Goal: Task Accomplishment & Management: Manage account settings

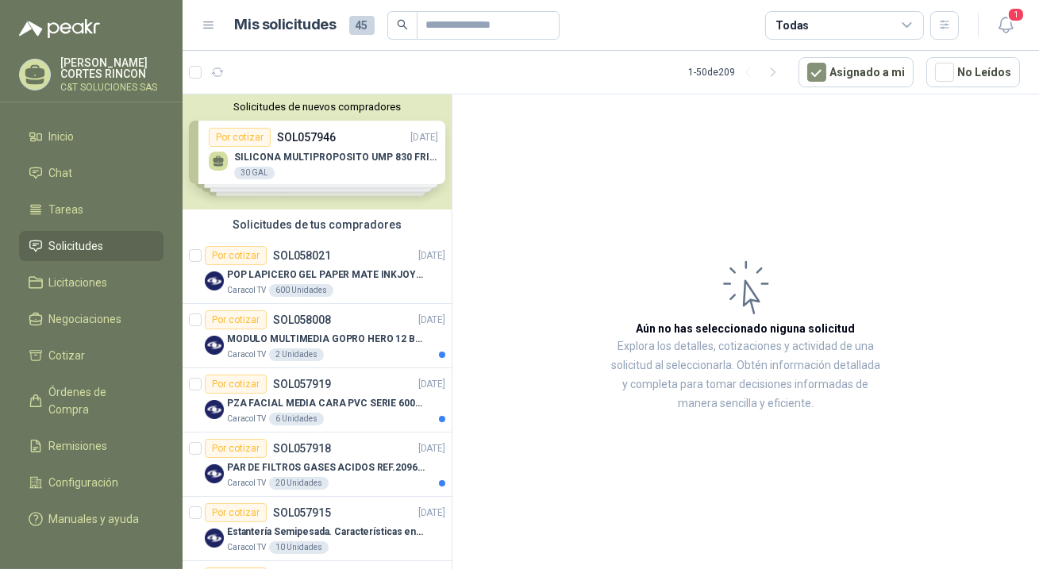
click at [74, 243] on span "Solicitudes" at bounding box center [76, 245] width 55 height 17
click at [244, 256] on div "Por cotizar" at bounding box center [236, 255] width 62 height 19
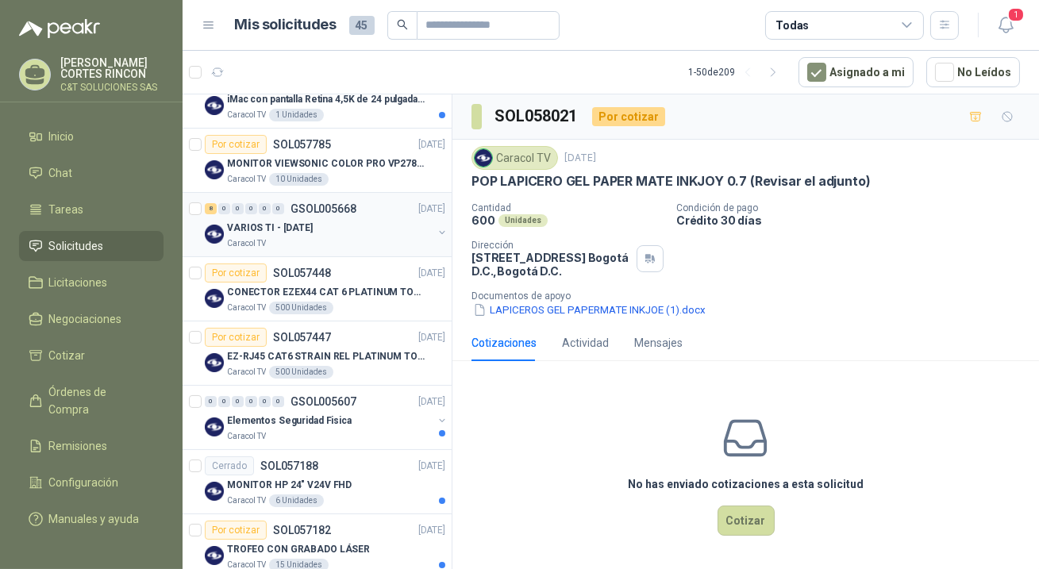
scroll to position [505, 0]
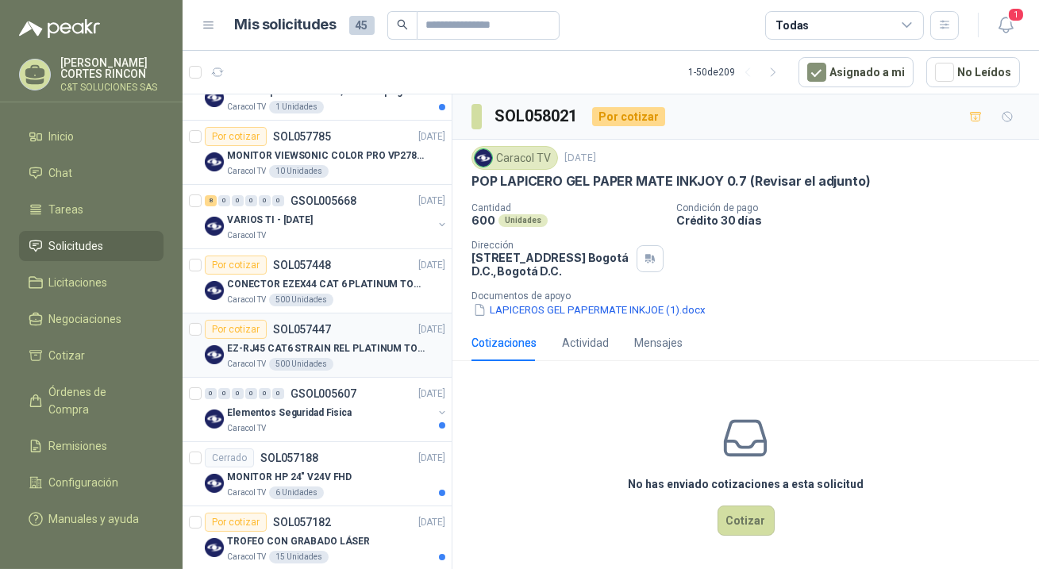
click at [243, 327] on div "Por cotizar" at bounding box center [236, 329] width 62 height 19
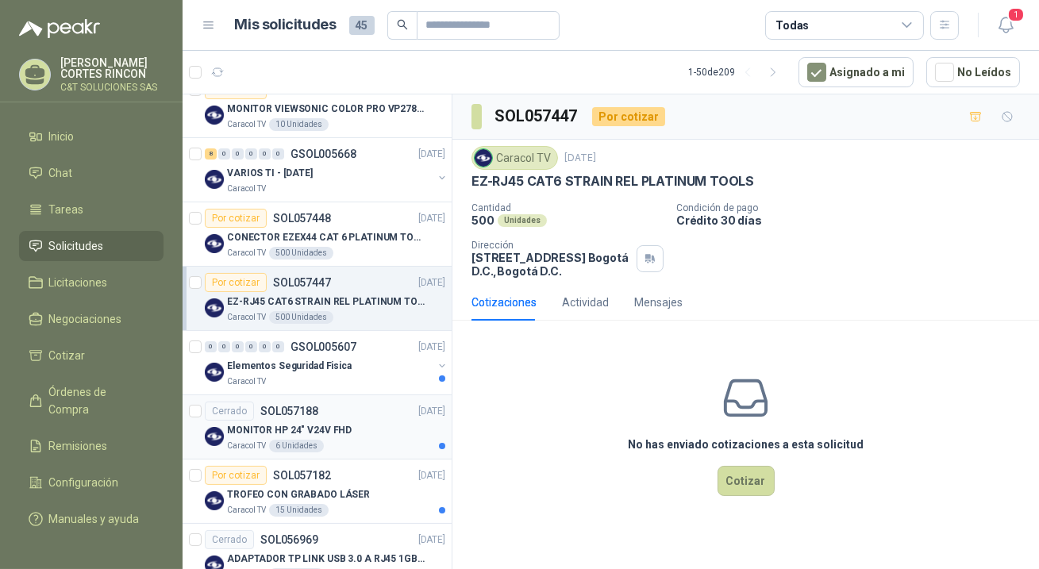
scroll to position [649, 0]
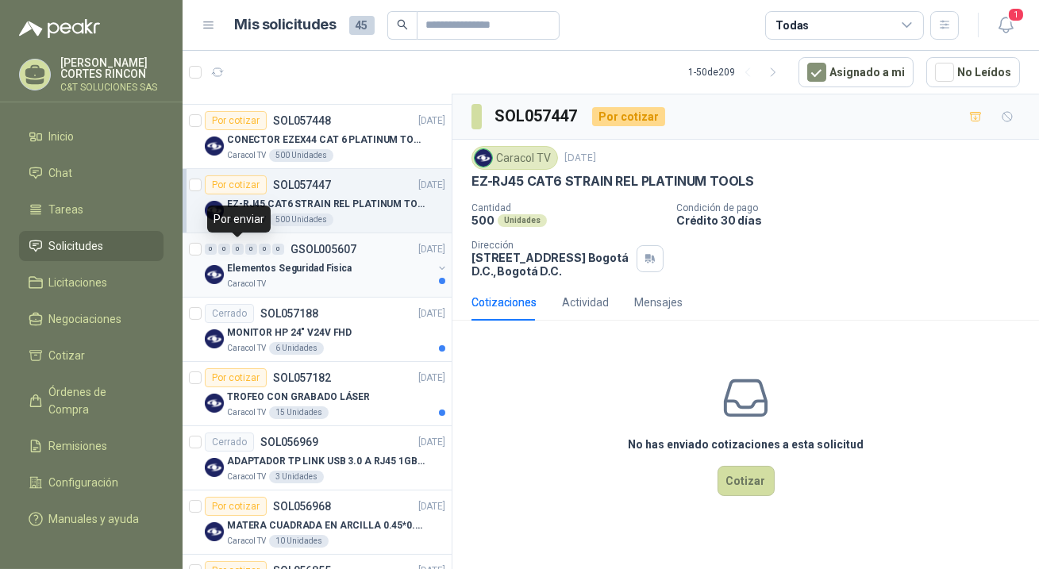
click at [242, 244] on div "0" at bounding box center [238, 249] width 12 height 11
